Goal: Transaction & Acquisition: Purchase product/service

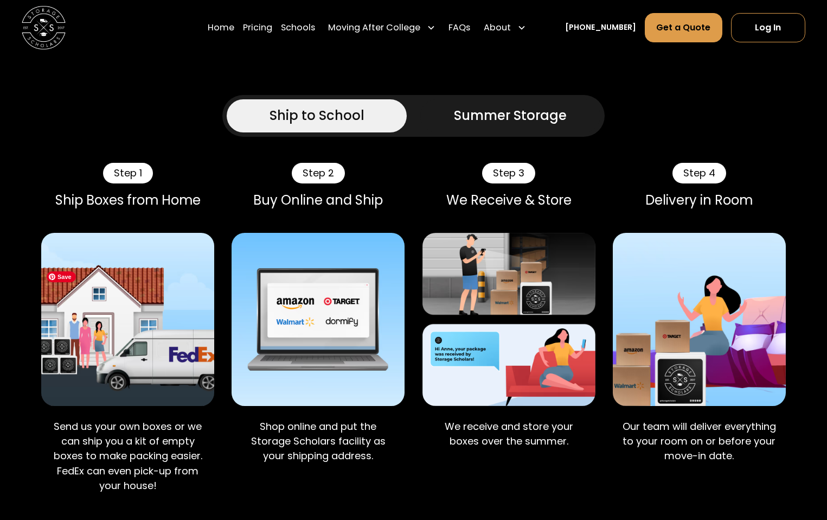
scroll to position [751, 0]
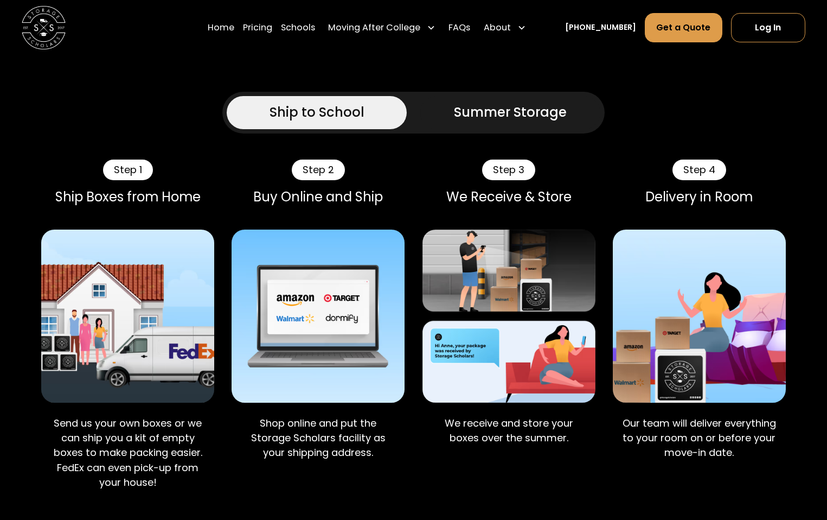
click at [504, 129] on link "Summer Storage" at bounding box center [511, 112] width 180 height 33
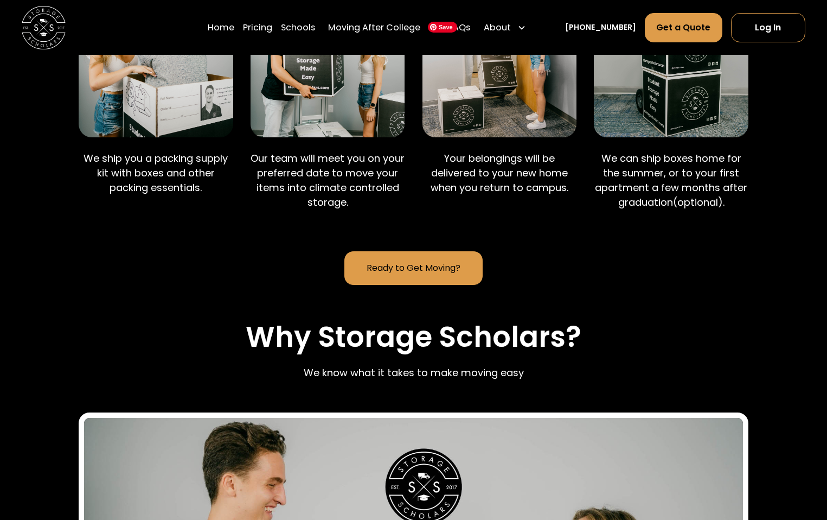
scroll to position [1093, 0]
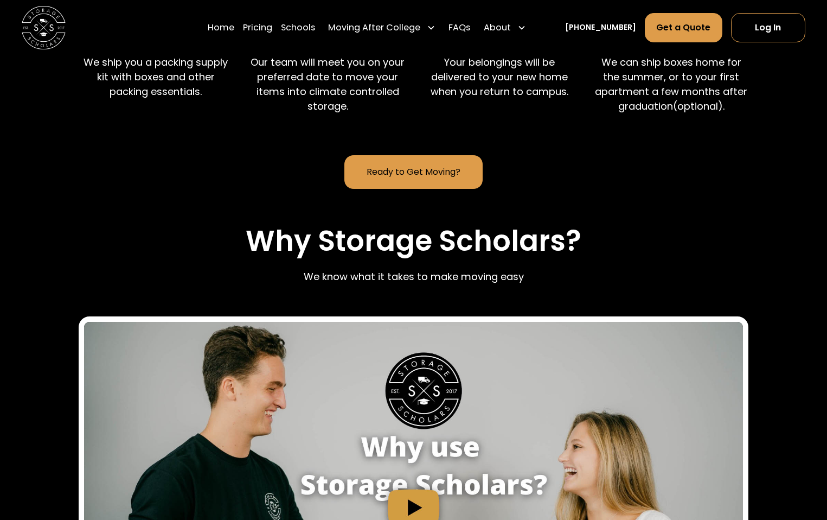
click at [402, 189] on link "Ready to Get Moving?" at bounding box center [414, 172] width 139 height 34
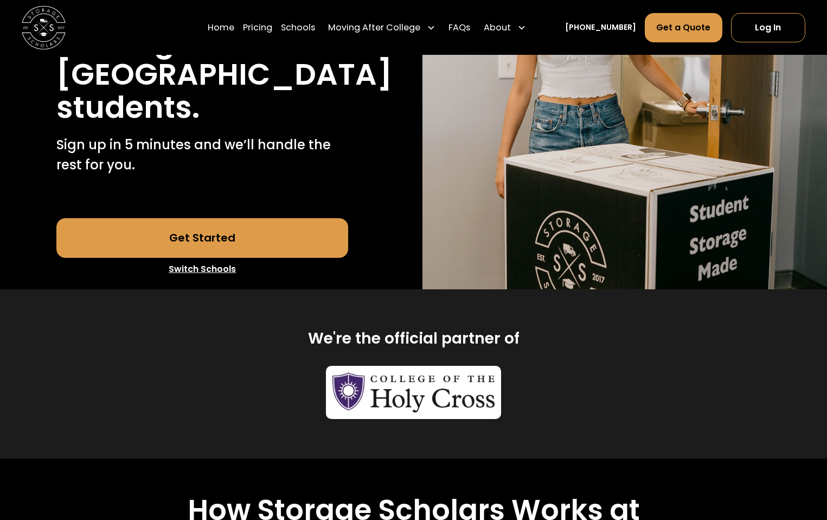
scroll to position [0, 0]
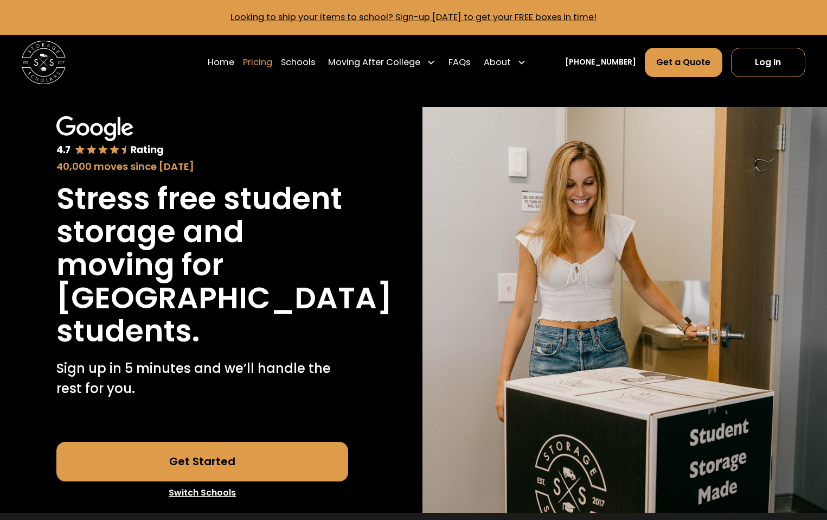
click at [272, 58] on link "Pricing" at bounding box center [257, 62] width 29 height 30
click at [234, 62] on link "Home" at bounding box center [221, 62] width 27 height 30
